Goal: Transaction & Acquisition: Purchase product/service

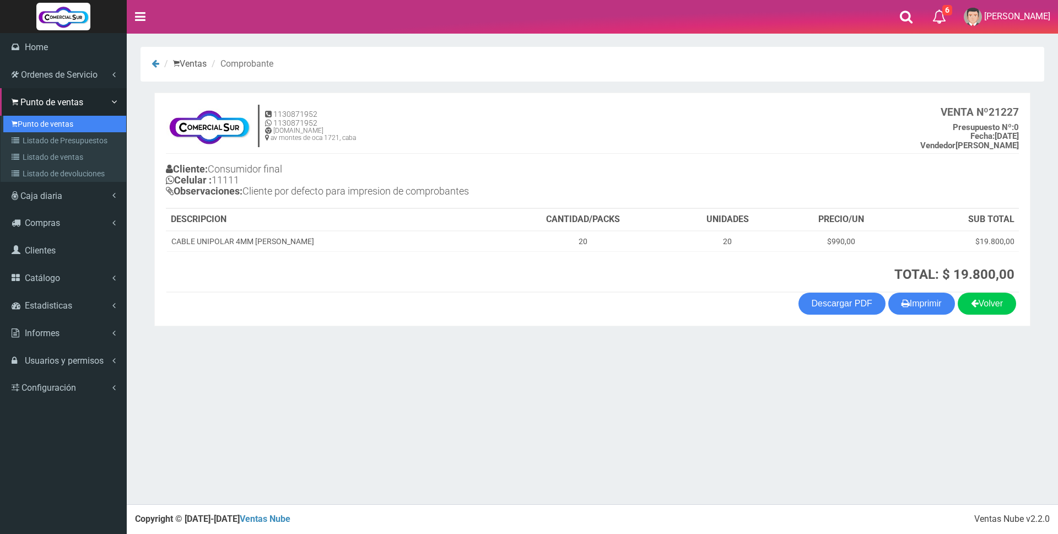
click at [26, 127] on link "Punto de ventas" at bounding box center [64, 124] width 123 height 17
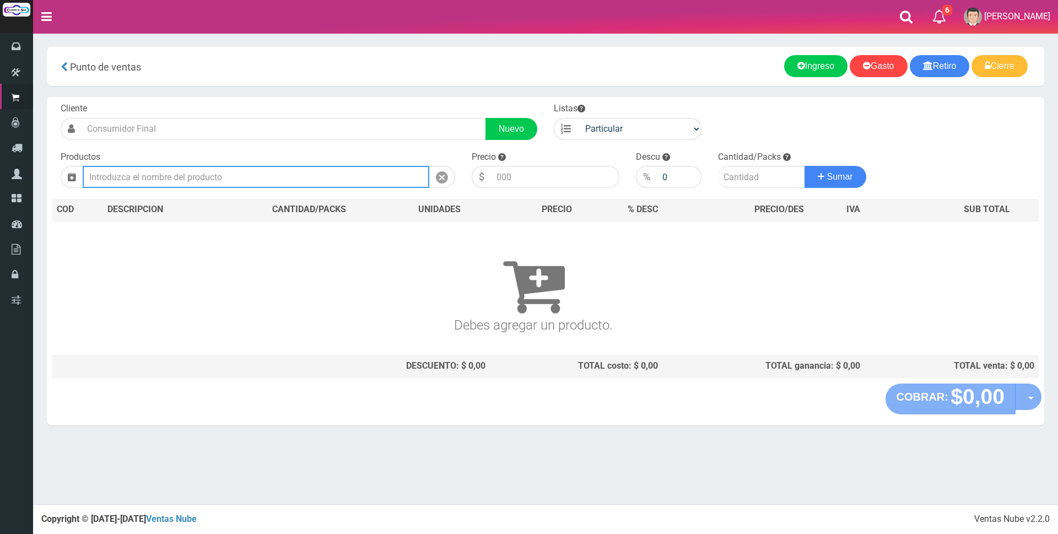
click at [188, 171] on input "text" at bounding box center [256, 177] width 347 height 22
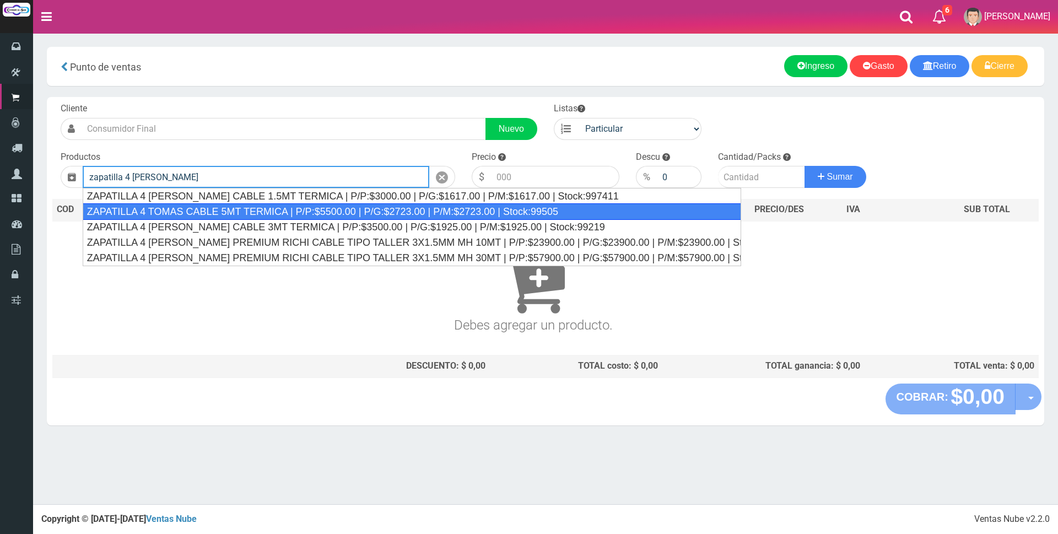
click at [278, 206] on div "ZAPATILLA 4 TOMAS CABLE 5MT TERMICA | P/P:$5500.00 | P/G:$2723.00 | P/M:$2723.0…" at bounding box center [412, 211] width 659 height 17
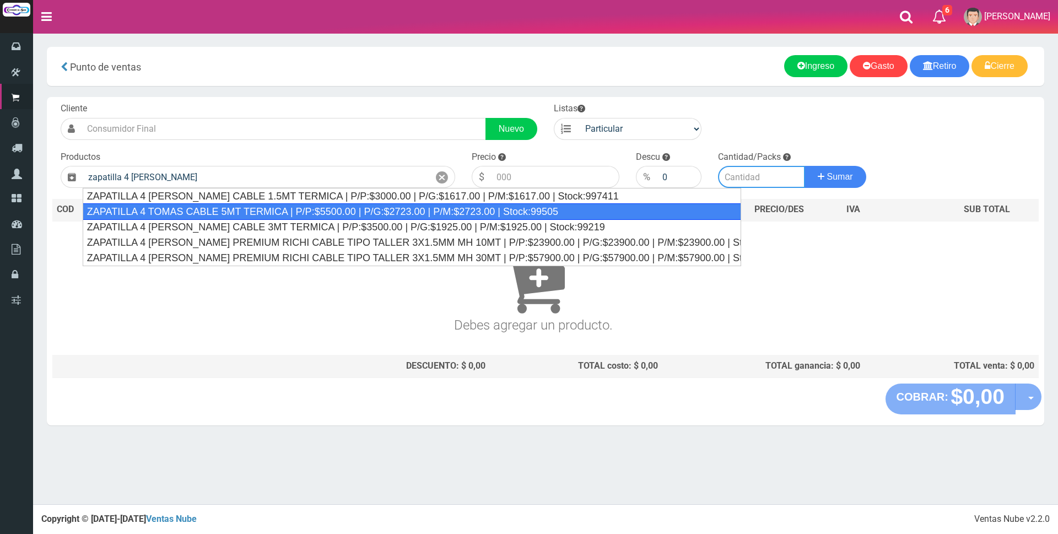
type input "ZAPATILLA 4 TOMAS CABLE 5MT TERMICA | P/P:$5500.00 | P/G:$2723.00 | P/M:$2723.0…"
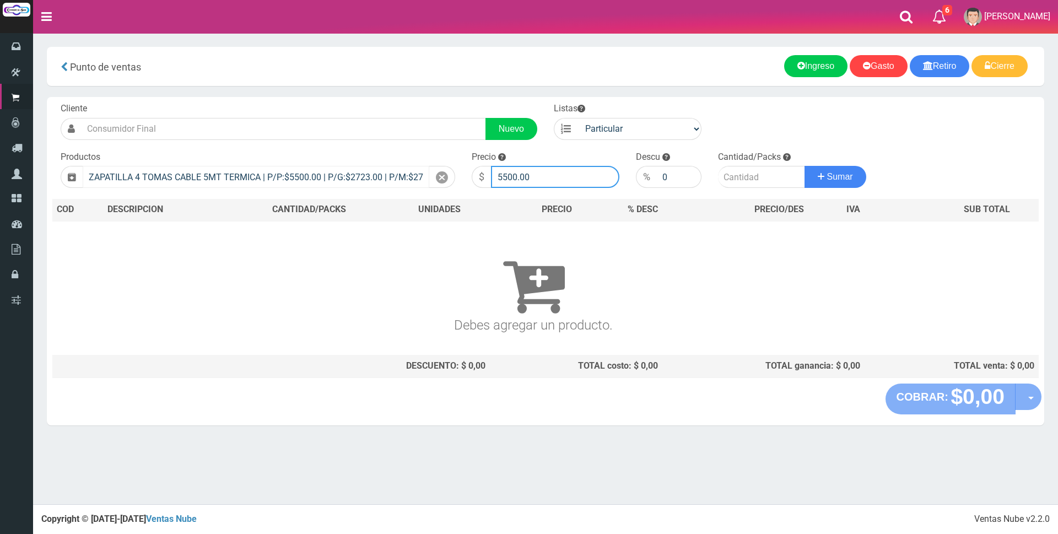
drag, startPoint x: 555, startPoint y: 177, endPoint x: 345, endPoint y: 183, distance: 209.5
click at [346, 102] on form "Cliente Nuevo Listas Particular Gremio Mayoristas" at bounding box center [545, 102] width 986 height 0
type input "14500"
type input "1"
click at [804, 166] on button "Sumar" at bounding box center [835, 177] width 62 height 22
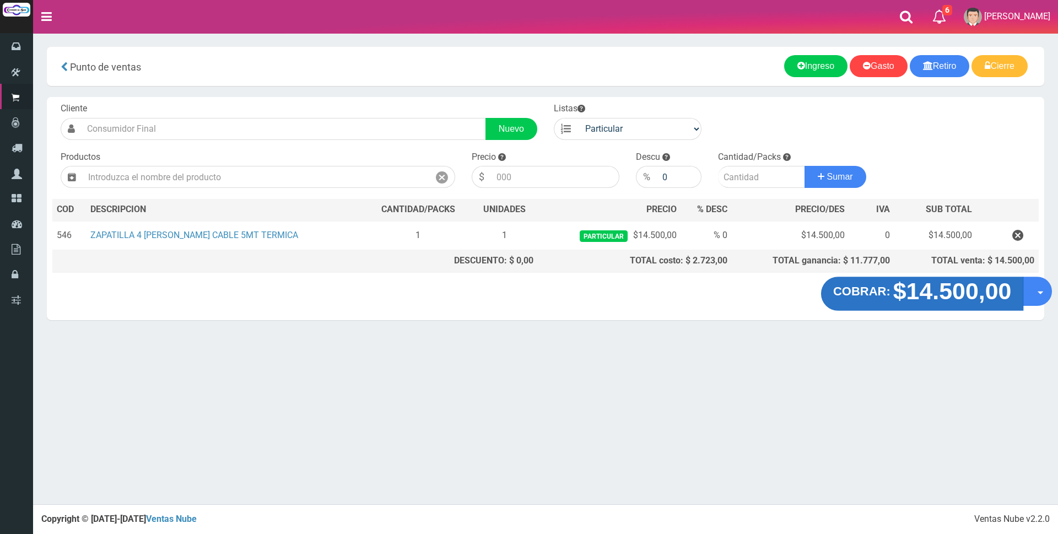
click at [918, 292] on strong "$14.500,00" at bounding box center [952, 291] width 118 height 26
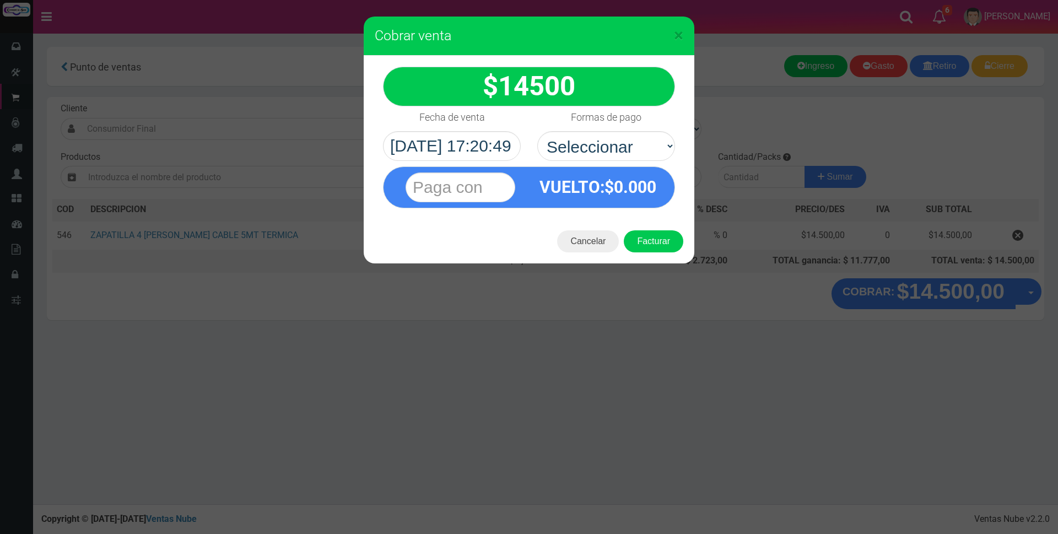
click at [580, 135] on select "Seleccionar Efectivo Tarjeta de Crédito Depósito Débito" at bounding box center [606, 146] width 138 height 30
select select "Efectivo"
click at [537, 131] on select "Seleccionar Efectivo Tarjeta de Crédito Depósito Débito" at bounding box center [606, 146] width 138 height 30
click at [491, 186] on input "text" at bounding box center [461, 187] width 110 height 30
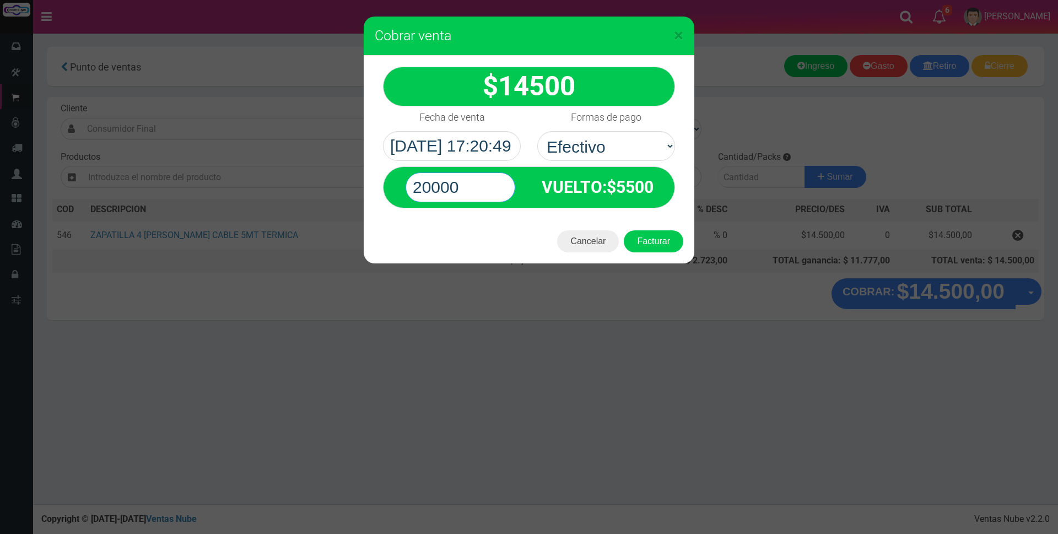
type input "20000"
click at [527, 72] on span "14500" at bounding box center [536, 86] width 77 height 31
click at [659, 243] on button "Facturar" at bounding box center [654, 241] width 60 height 22
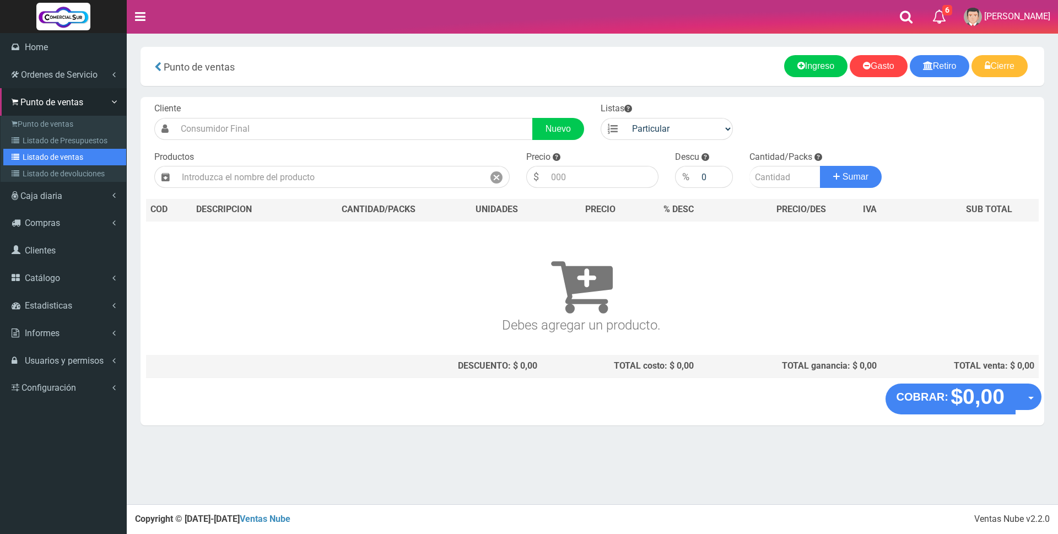
click at [78, 158] on link "Listado de ventas" at bounding box center [64, 157] width 123 height 17
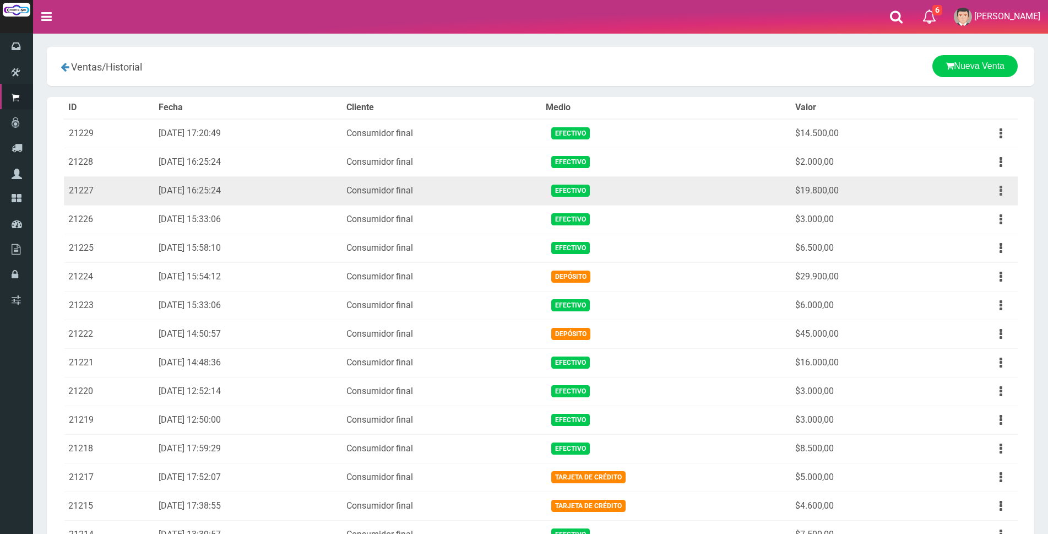
click at [995, 193] on button "button" at bounding box center [1001, 190] width 25 height 19
click at [987, 206] on link "Ver" at bounding box center [969, 218] width 87 height 24
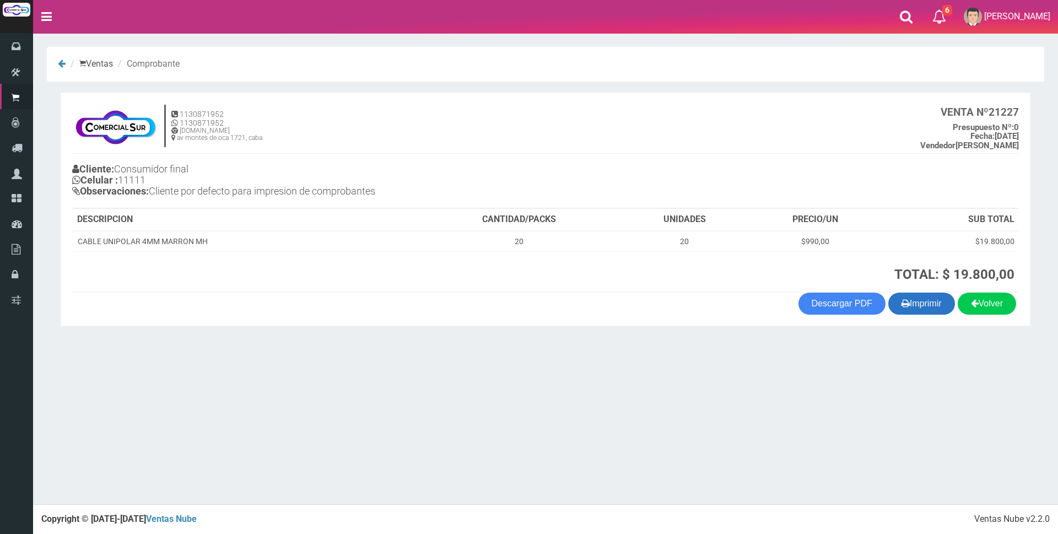
click at [935, 296] on button "Imprimir" at bounding box center [921, 304] width 67 height 22
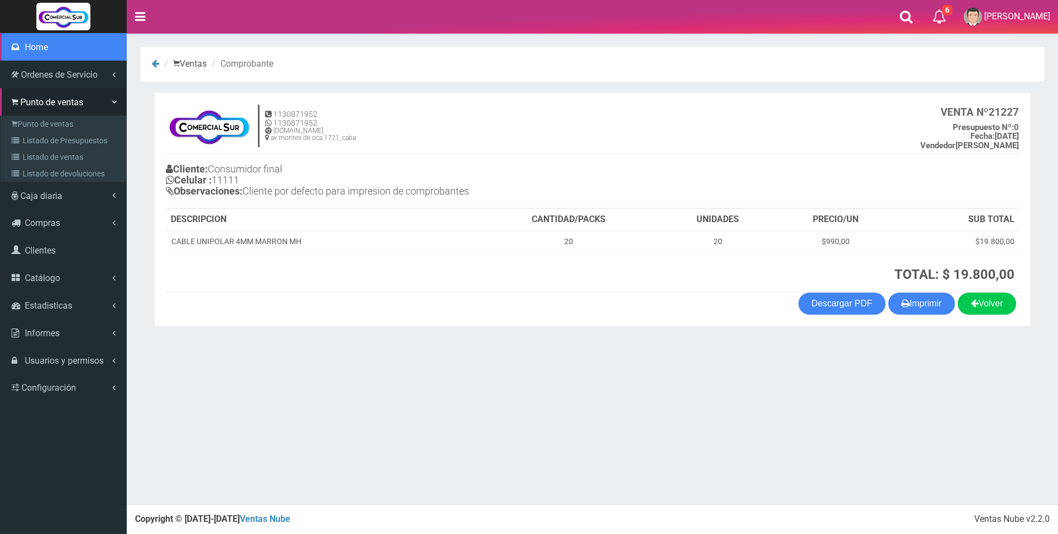
click at [25, 50] on span "Home" at bounding box center [36, 47] width 23 height 10
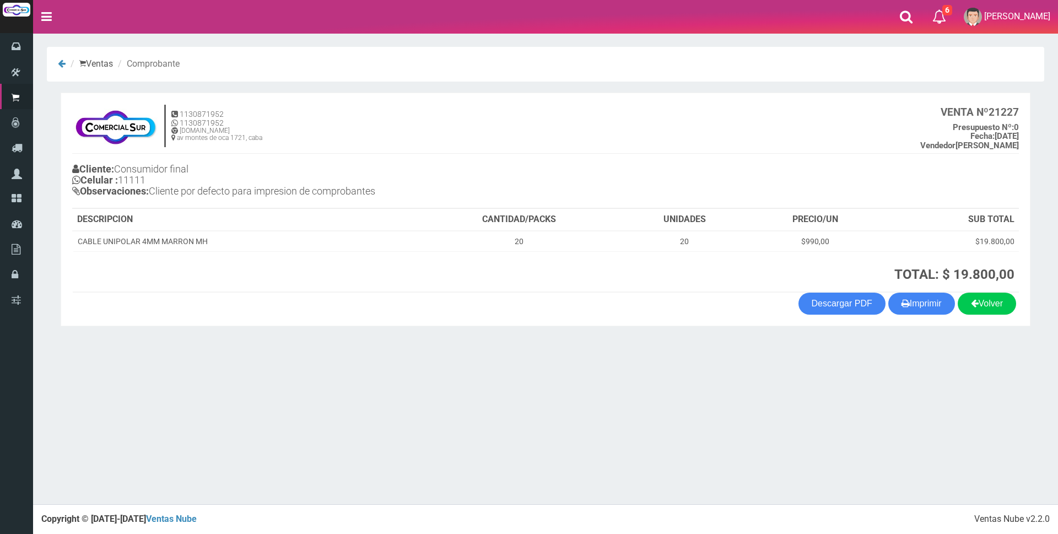
click at [693, 14] on nav "Toggle navigation 6 6 Gaston a Presup. Aceptado OS: 5 El Wed 11 Dec 2019 12:12 …" at bounding box center [545, 17] width 1025 height 34
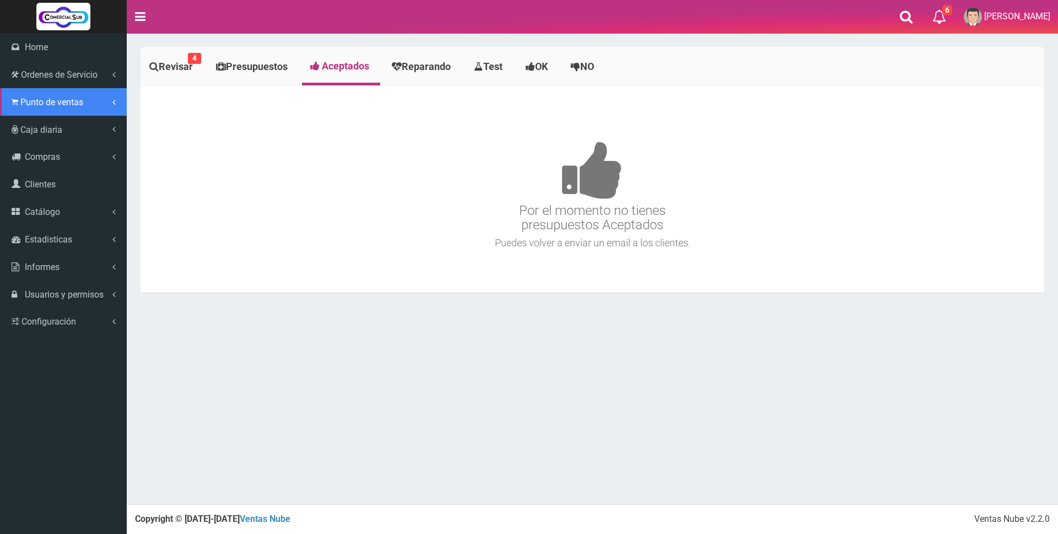
click at [40, 102] on span "Punto de ventas" at bounding box center [51, 102] width 63 height 10
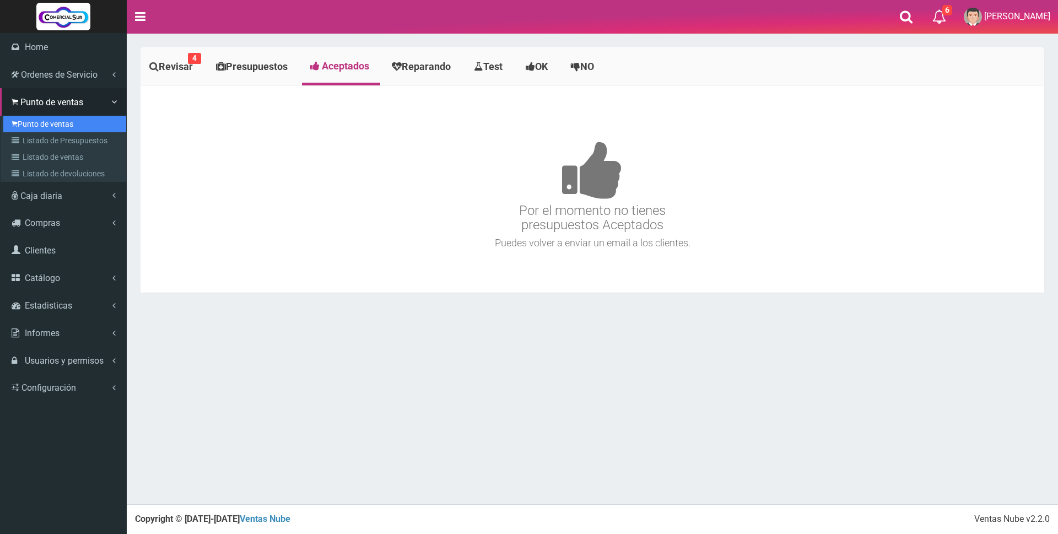
click at [42, 131] on link "Punto de ventas" at bounding box center [64, 124] width 123 height 17
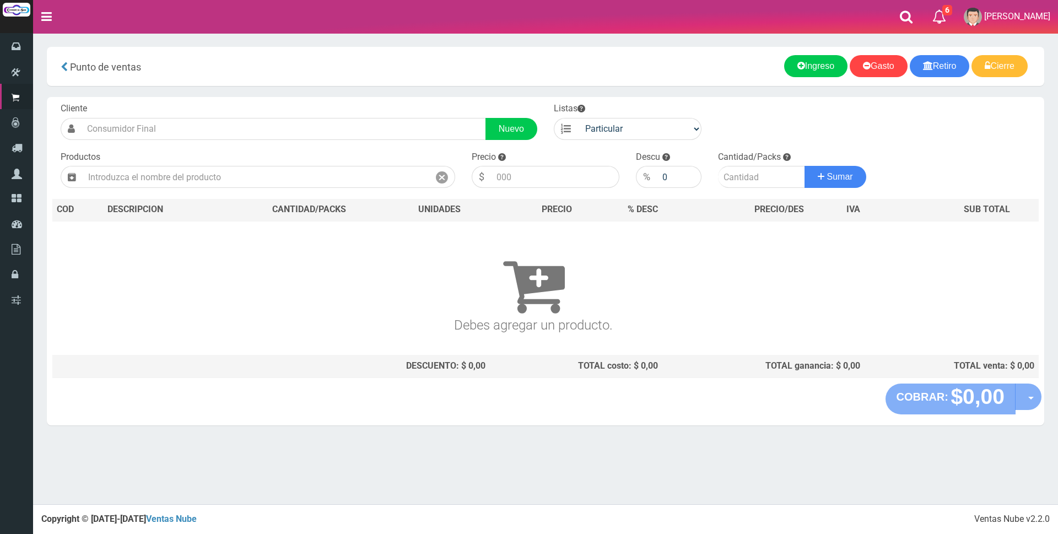
click at [387, 217] on th "CANTIDAD/PACKS" at bounding box center [309, 210] width 161 height 22
click at [916, 127] on div "Cliente Nuevo Listas Particular Gremio Mayoristas Productos 0" at bounding box center [545, 240] width 997 height 286
click at [753, 34] on nav "Toggle navigation 6 6 [PERSON_NAME] a Presup. Aceptado OS: 5 El [DATE] 12:12 Ho…" at bounding box center [545, 17] width 1025 height 34
click at [861, 122] on div "Cliente Nuevo Listas Particular Gremio Mayoristas Productos 0" at bounding box center [545, 240] width 997 height 286
click at [948, 168] on div "Cliente Nuevo Listas Particular Gremio Mayoristas Productos 0" at bounding box center [545, 240] width 997 height 286
